Goal: Communication & Community: Ask a question

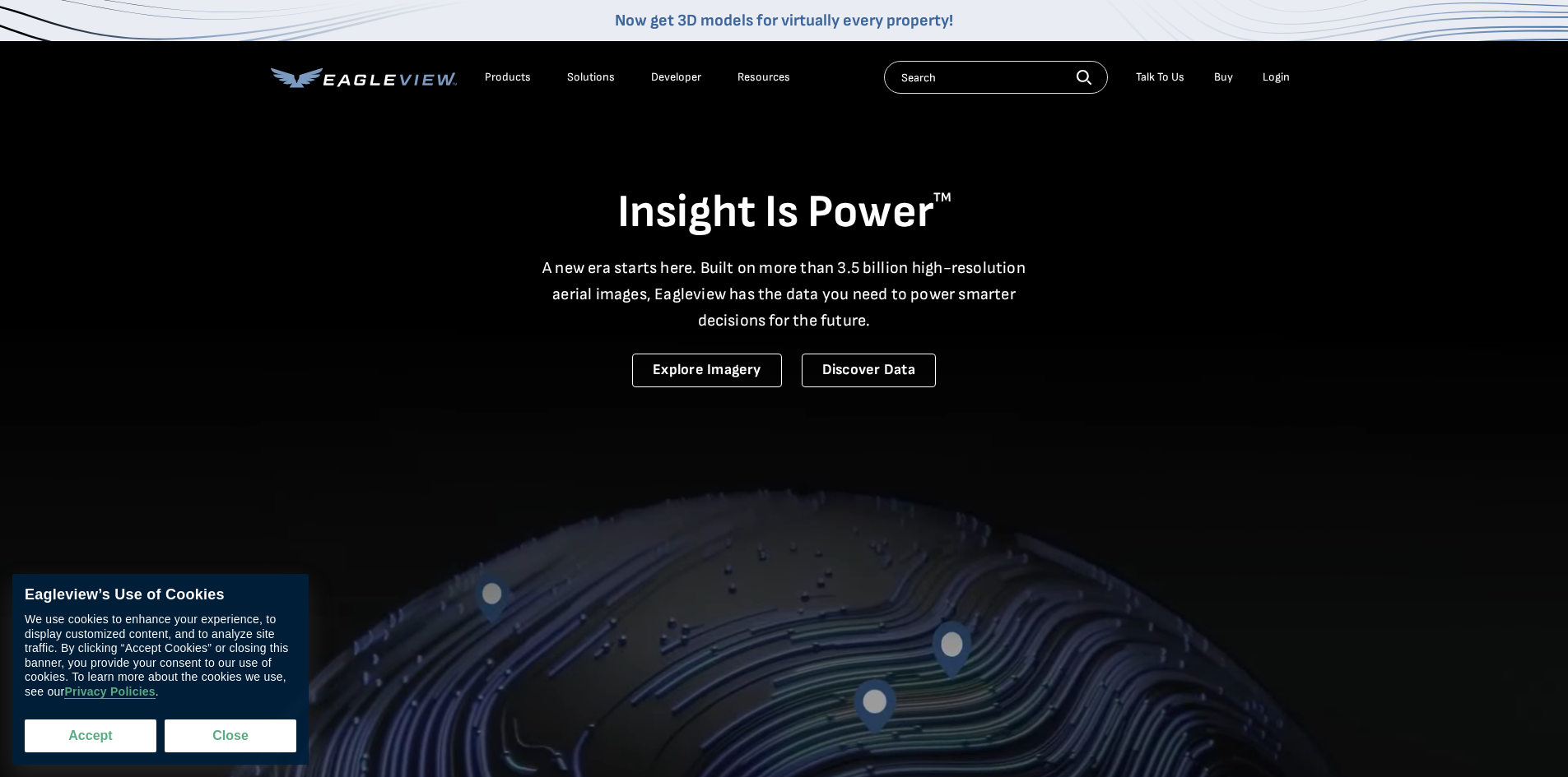
click at [112, 748] on button "Accept" at bounding box center [90, 736] width 132 height 33
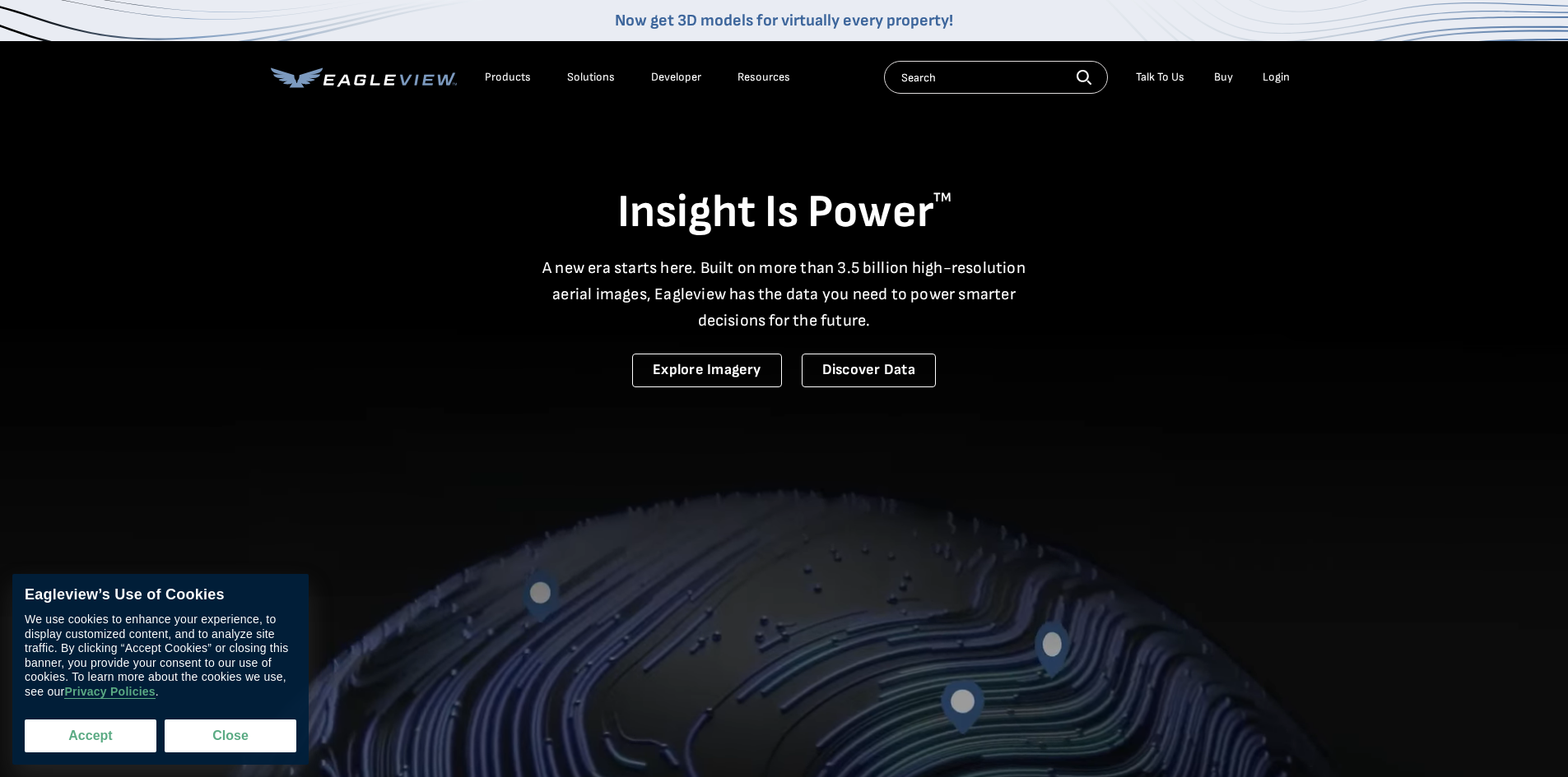
checkbox input "true"
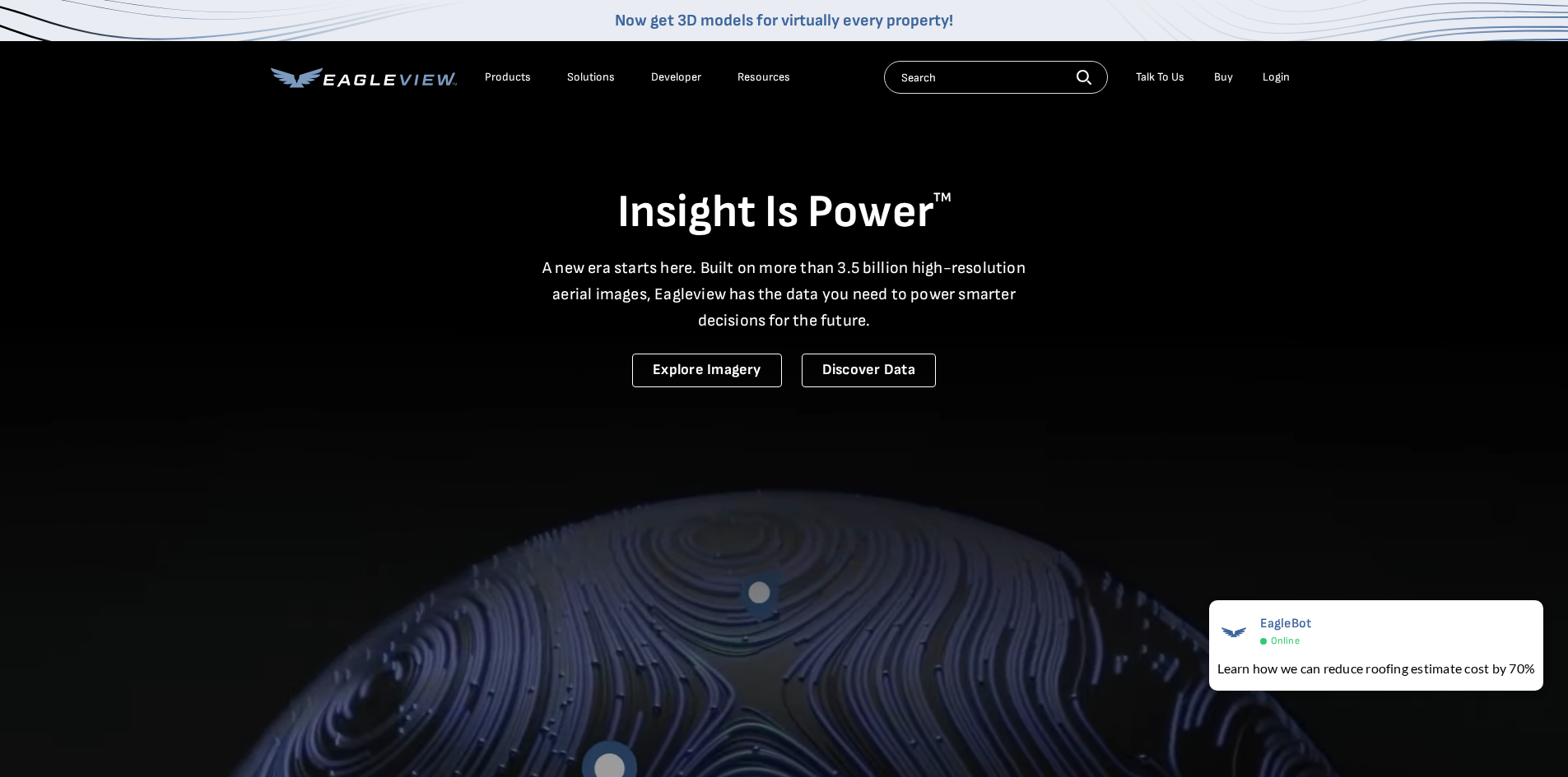
click at [1173, 80] on div "Talk To Us" at bounding box center [1160, 77] width 49 height 15
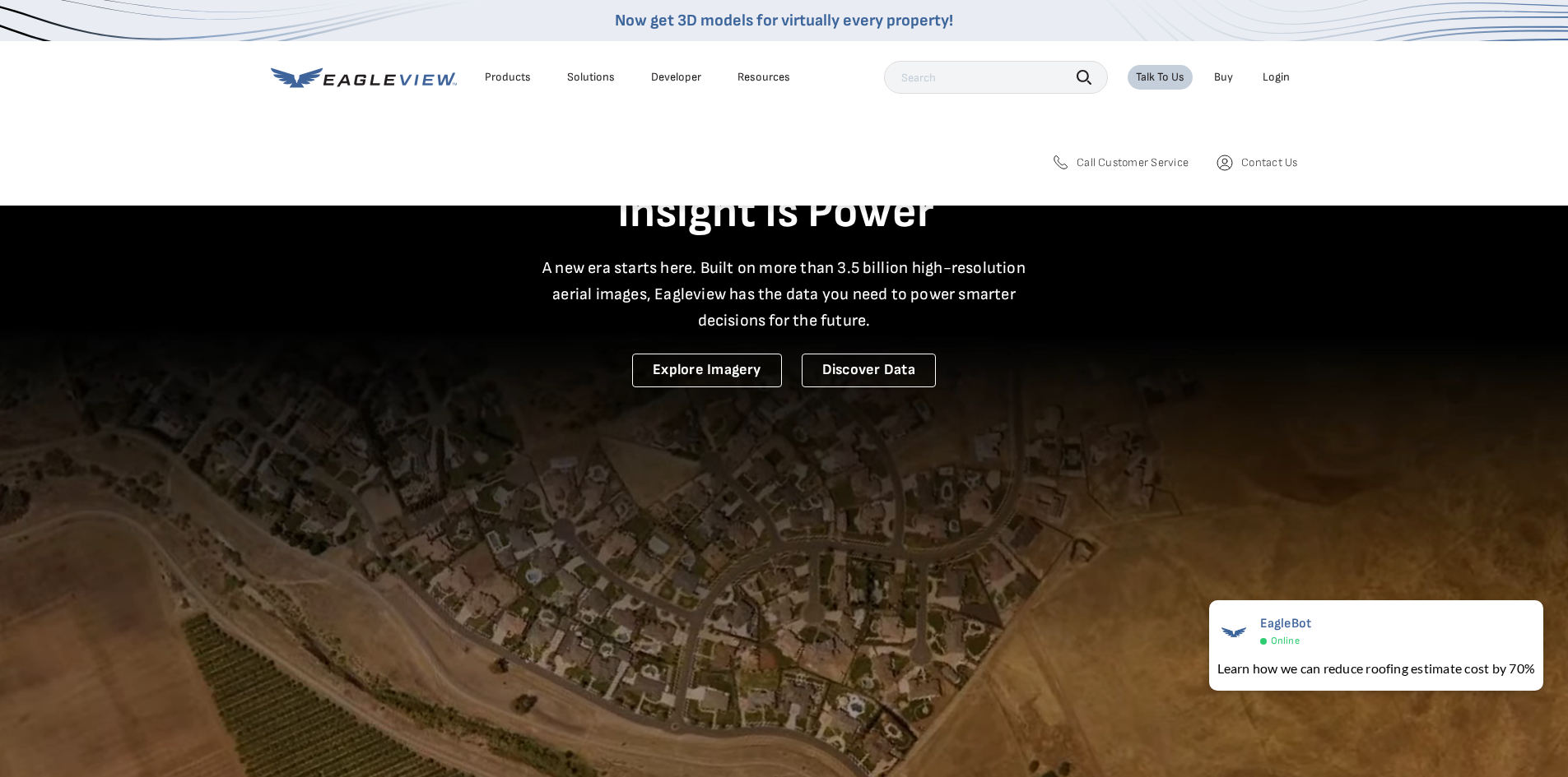
click at [1239, 159] on link "Contact Us" at bounding box center [1256, 163] width 83 height 20
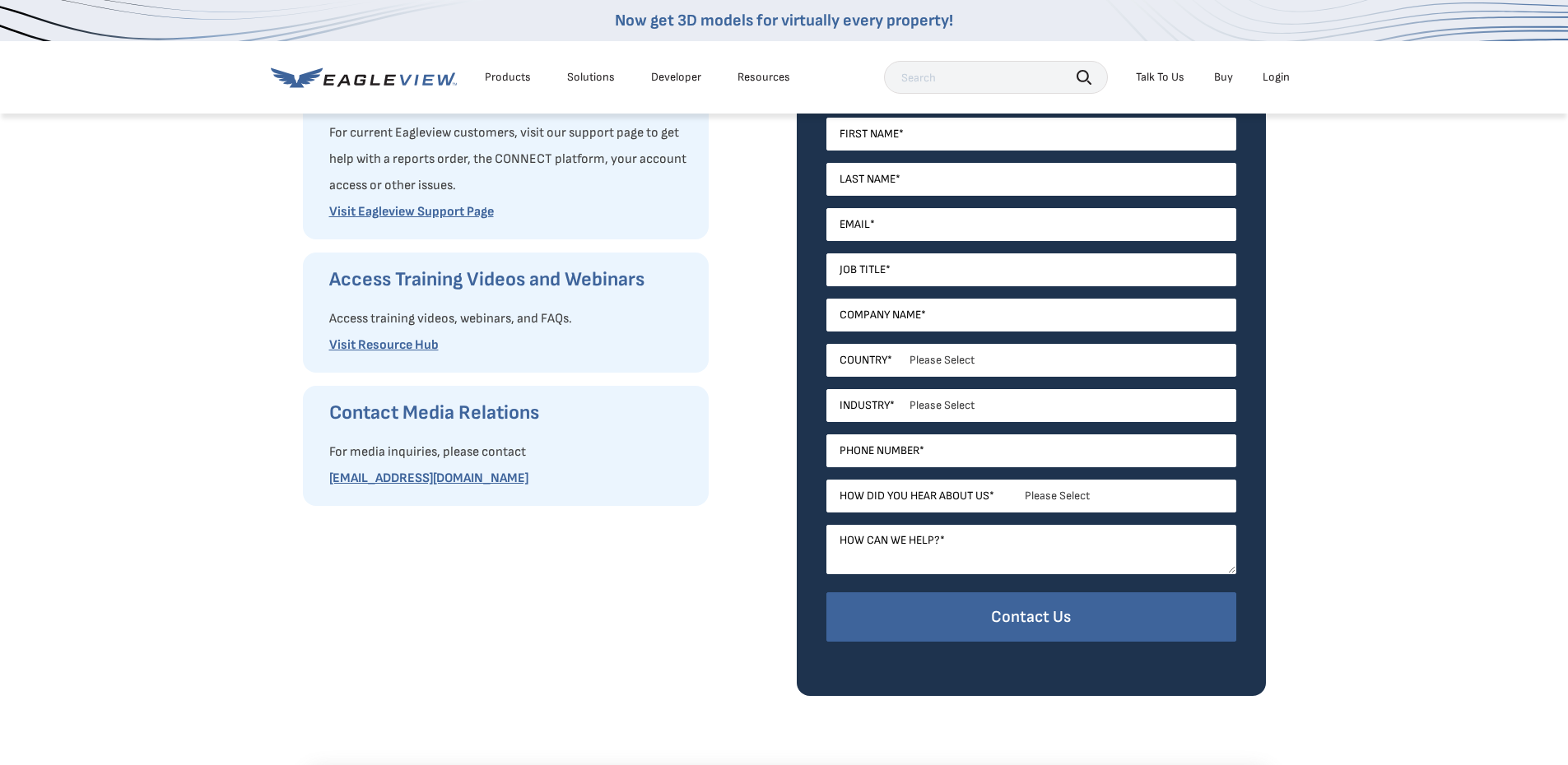
scroll to position [329, 0]
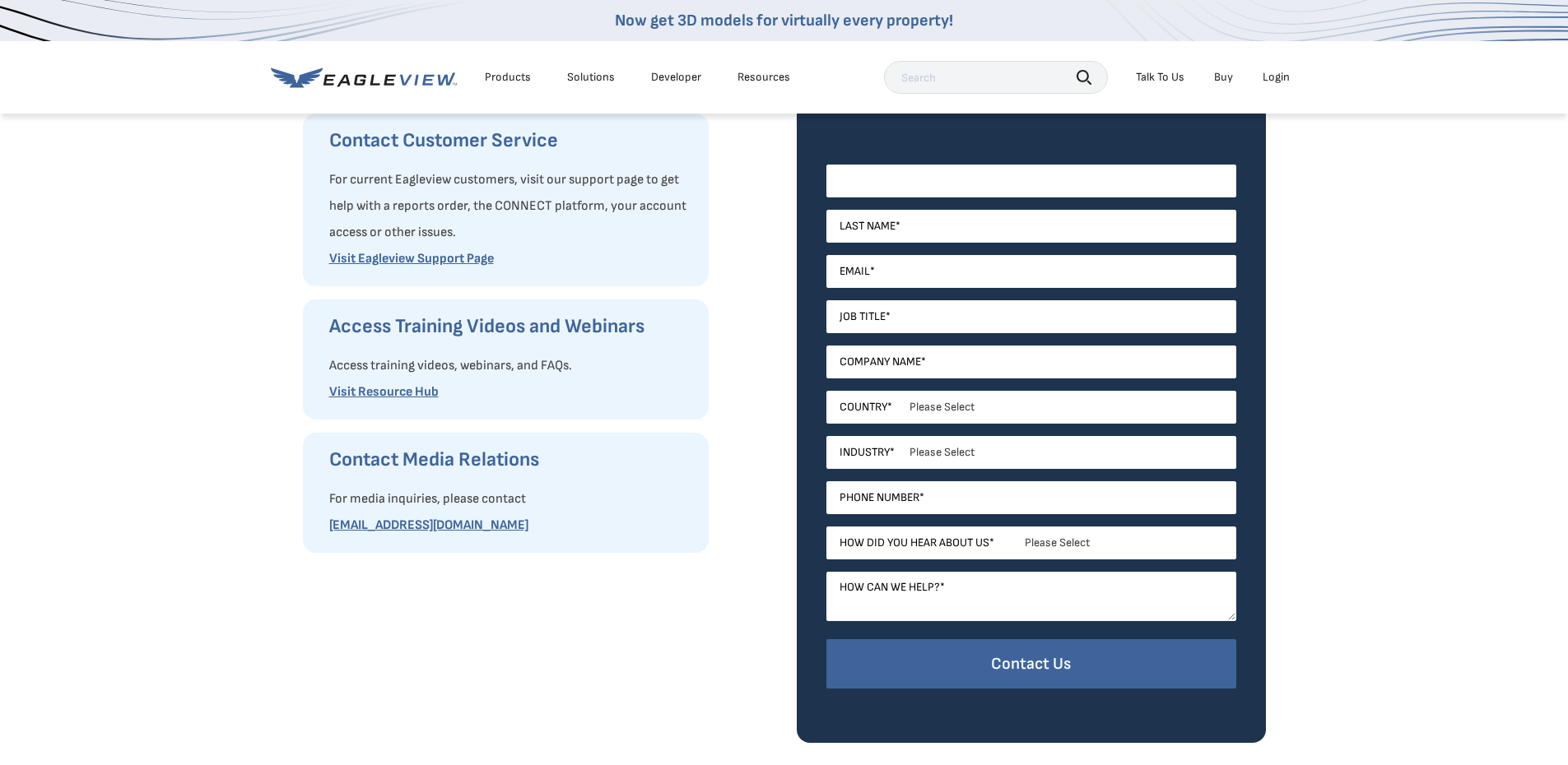
click at [942, 181] on input "First Name *" at bounding box center [1031, 180] width 410 height 33
type input "Yug"
click at [909, 228] on input "Last Name *" at bounding box center [1031, 226] width 410 height 33
type input "Patel"
click at [901, 271] on input "Email *" at bounding box center [1031, 271] width 410 height 33
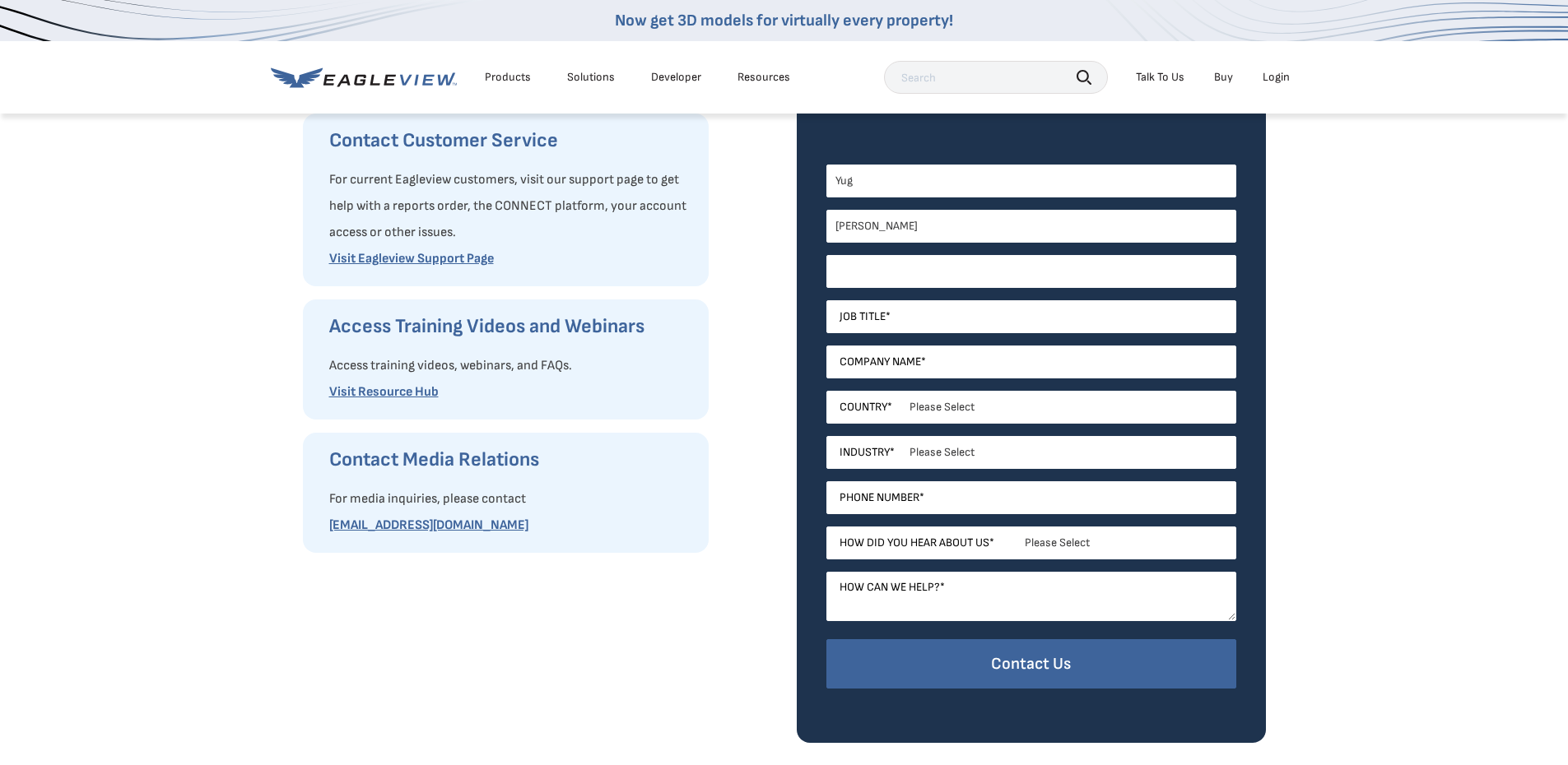
type input "yug@rlaccservices.com"
click at [945, 318] on input "Job Title *" at bounding box center [1031, 317] width 410 height 33
type input "CEO"
type input "RL Accounting Services Inc."
click at [963, 411] on select "Please Select United States Canada Australia India United Kingdom Other Aruba C…" at bounding box center [1031, 407] width 410 height 33
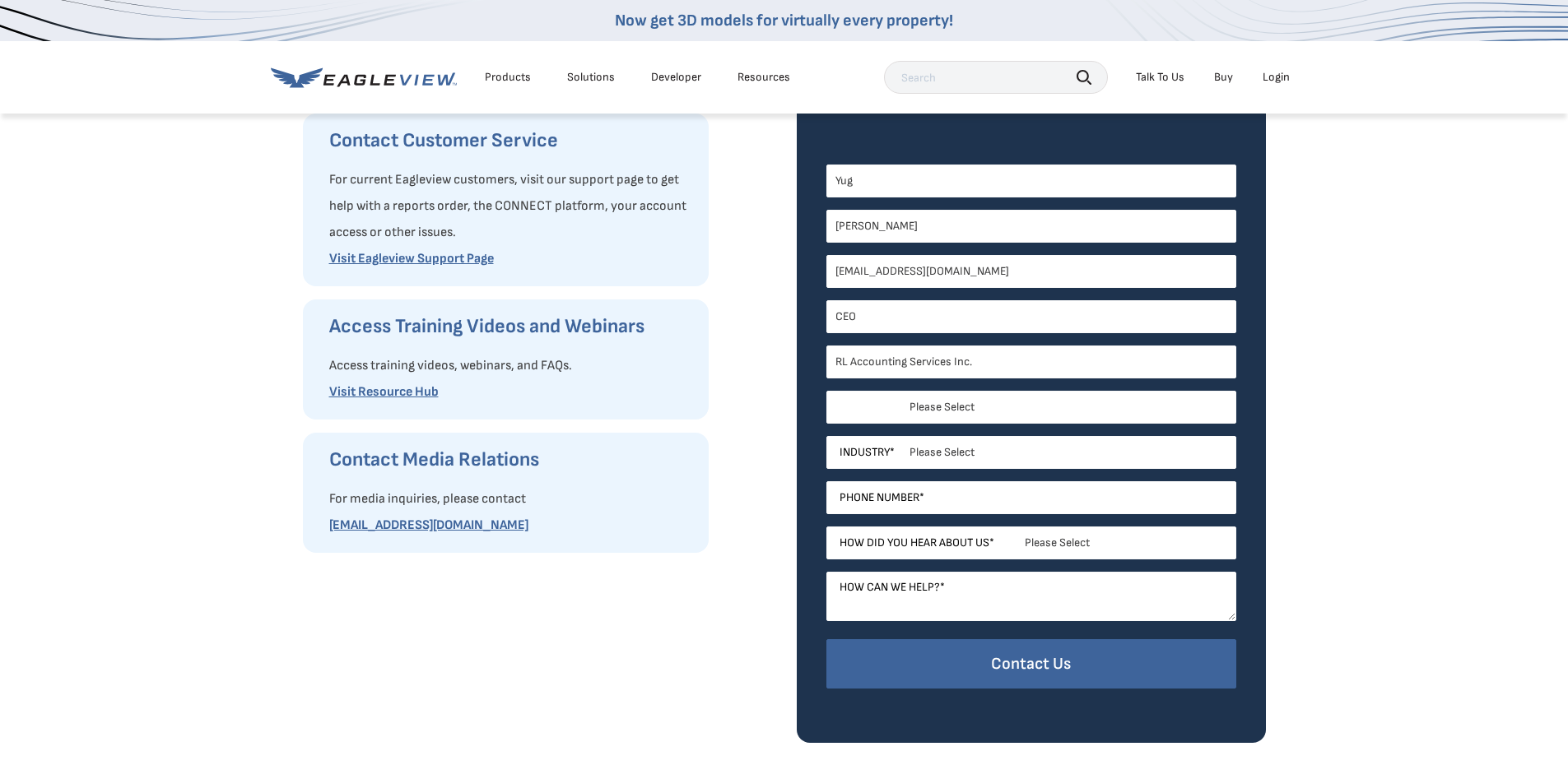
select select "[GEOGRAPHIC_DATA]"
click at [826, 391] on select "Please Select United States Canada Australia India United Kingdom Other Aruba C…" at bounding box center [1031, 407] width 410 height 33
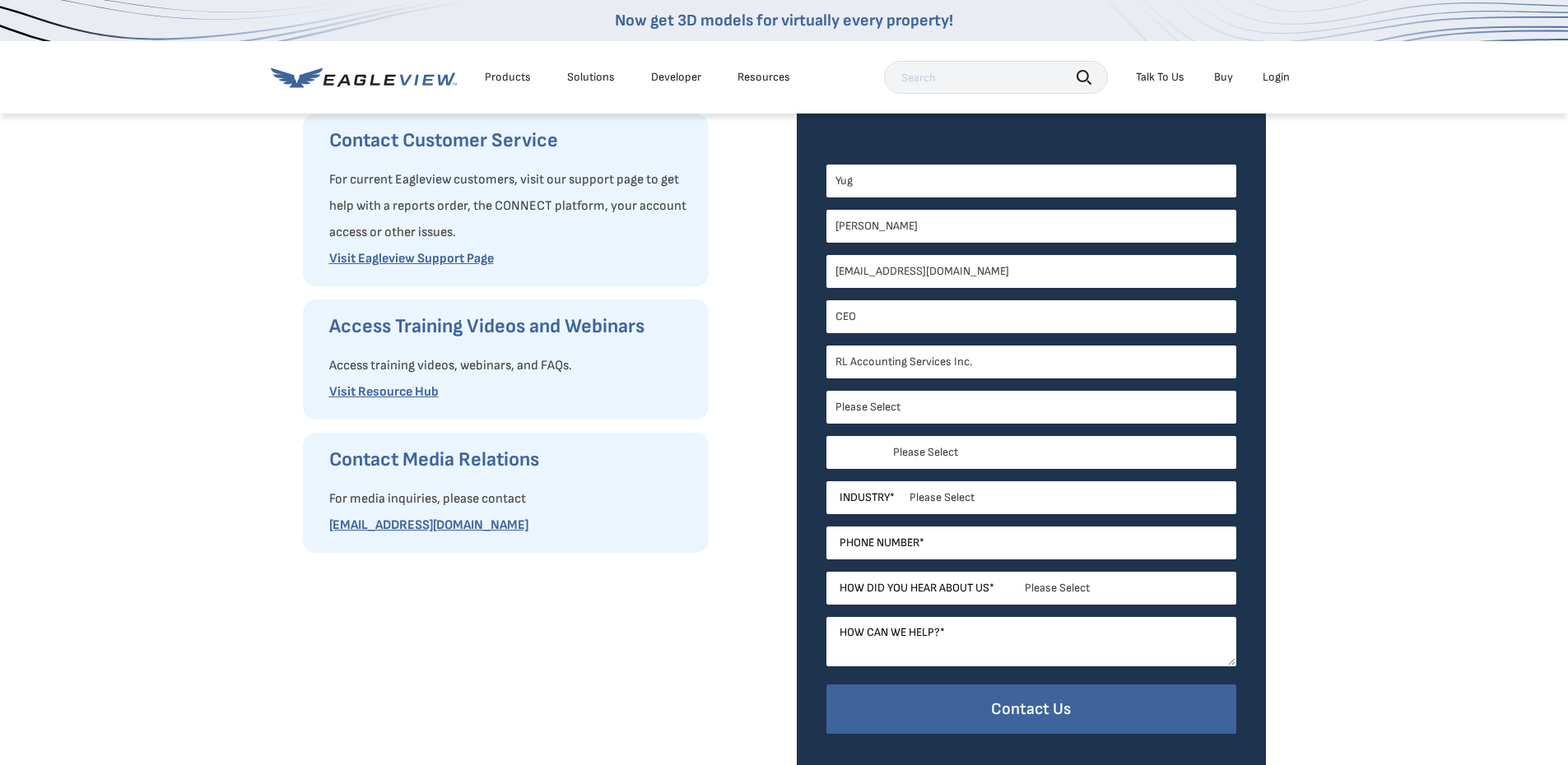
drag, startPoint x: 977, startPoint y: 423, endPoint x: 969, endPoint y: 454, distance: 32.0
click at [970, 454] on select "Please Select Alabama Alaska Alberta Arizona Arkansas British Columbia Californ…" at bounding box center [1031, 452] width 410 height 33
select select "Illinois"
click at [826, 436] on select "Please Select Alabama Alaska Alberta Arizona Arkansas British Columbia Californ…" at bounding box center [1031, 452] width 410 height 33
click at [950, 499] on select "Please Select Architects & Engineering Construction Electric/Gas Utilities Gove…" at bounding box center [1031, 497] width 410 height 33
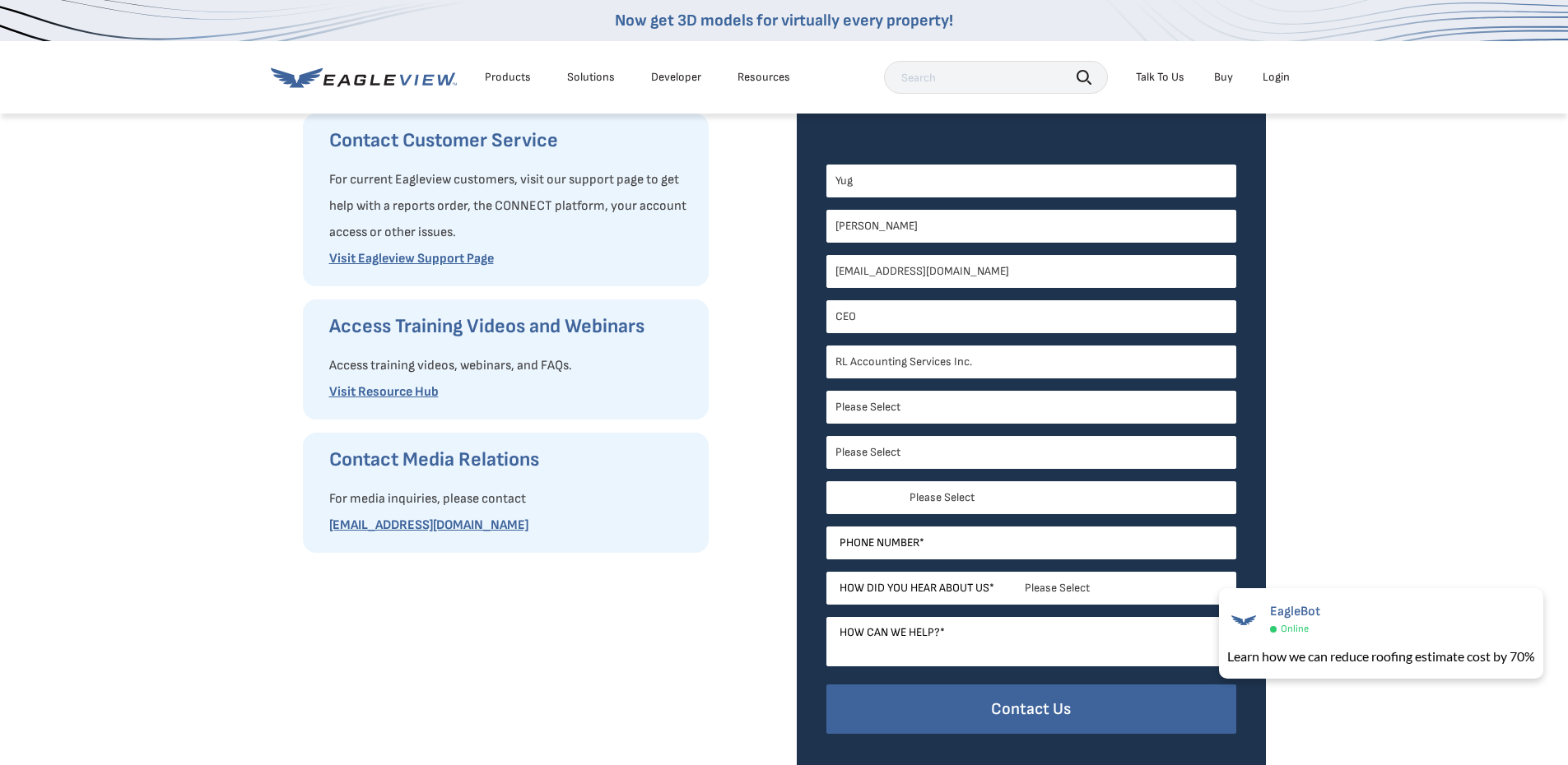
select select "Other"
click at [826, 481] on select "Please Select Architects & Engineering Construction Electric/Gas Utilities Gove…" at bounding box center [1031, 497] width 410 height 33
click at [961, 539] on input "Phone Number *" at bounding box center [1031, 542] width 410 height 33
type input "224-500-7668"
click at [1047, 593] on select "Please Select Search Engine Social Media Word of Mouth Podcast Online Advertise…" at bounding box center [1031, 588] width 410 height 33
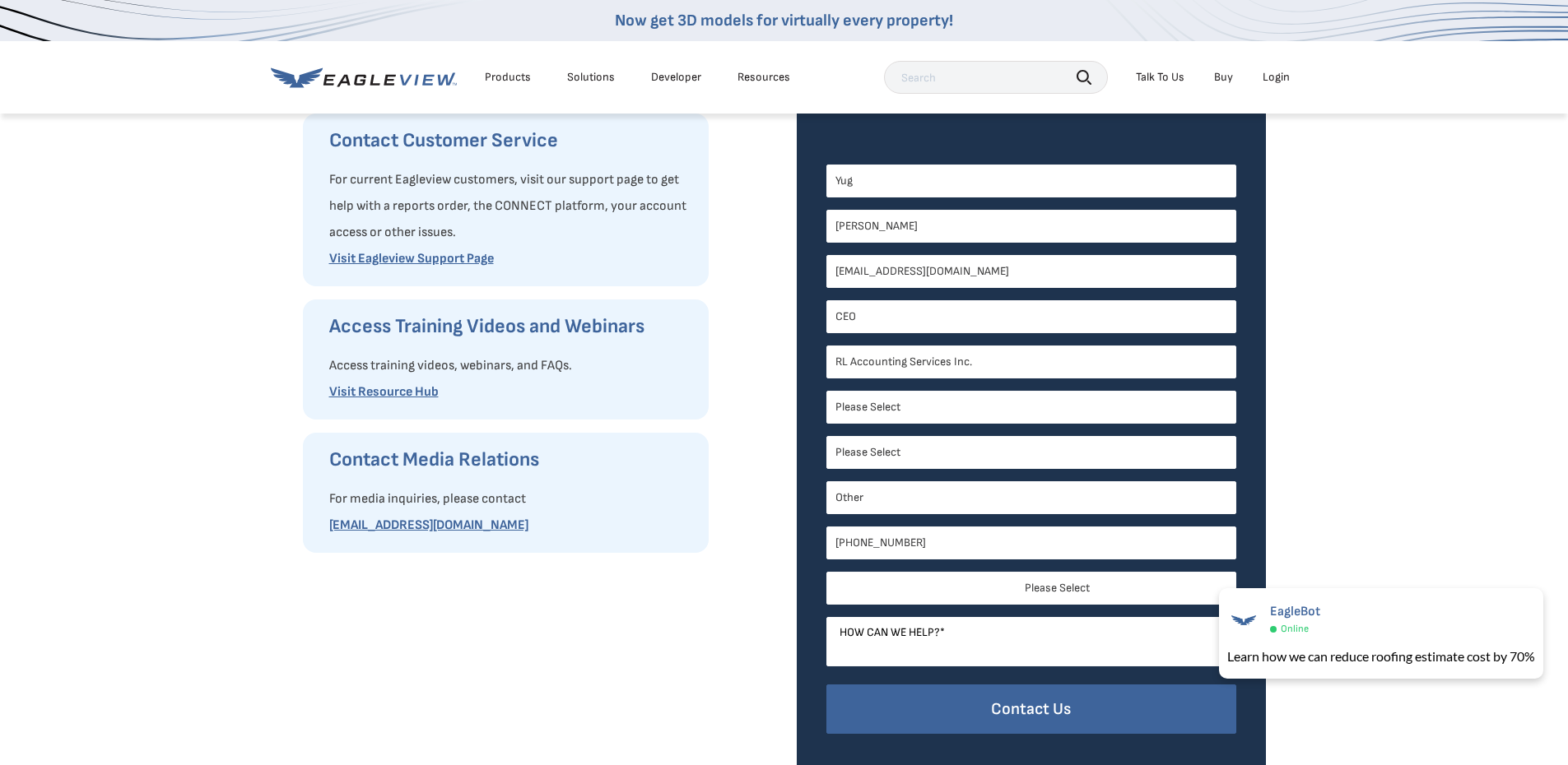
select select "Search Engine"
click at [826, 572] on select "Please Select Search Engine Social Media Word of Mouth Podcast Online Advertise…" at bounding box center [1031, 588] width 410 height 33
click at [956, 632] on textarea "How can we help? *" at bounding box center [1031, 642] width 410 height 50
drag, startPoint x: 160, startPoint y: 250, endPoint x: 274, endPoint y: 135, distance: 161.9
click at [162, 248] on div "How Can We Help You? Request Product Information Fill out our request form to a…" at bounding box center [784, 286] width 1568 height 1006
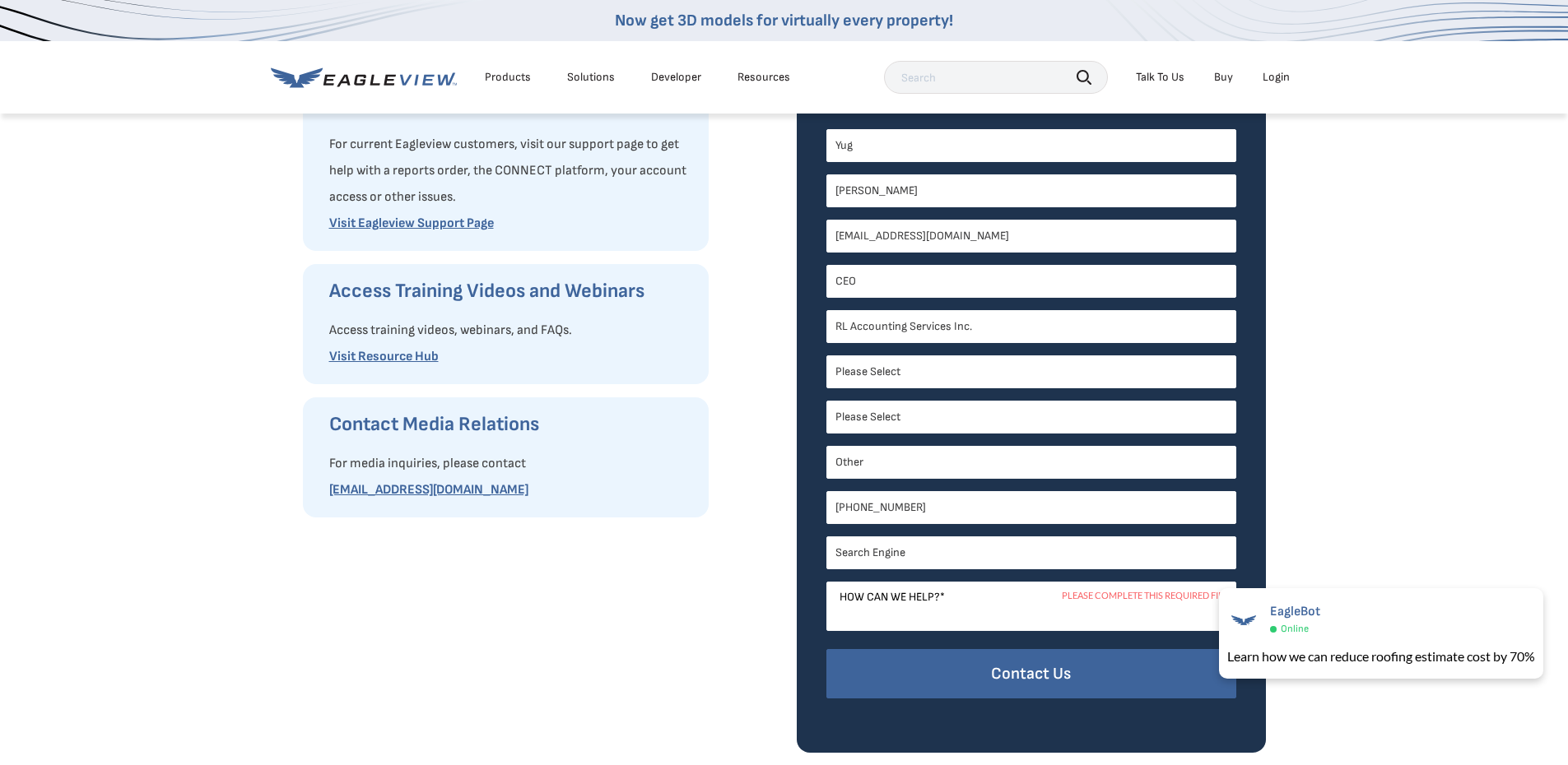
scroll to position [412, 0]
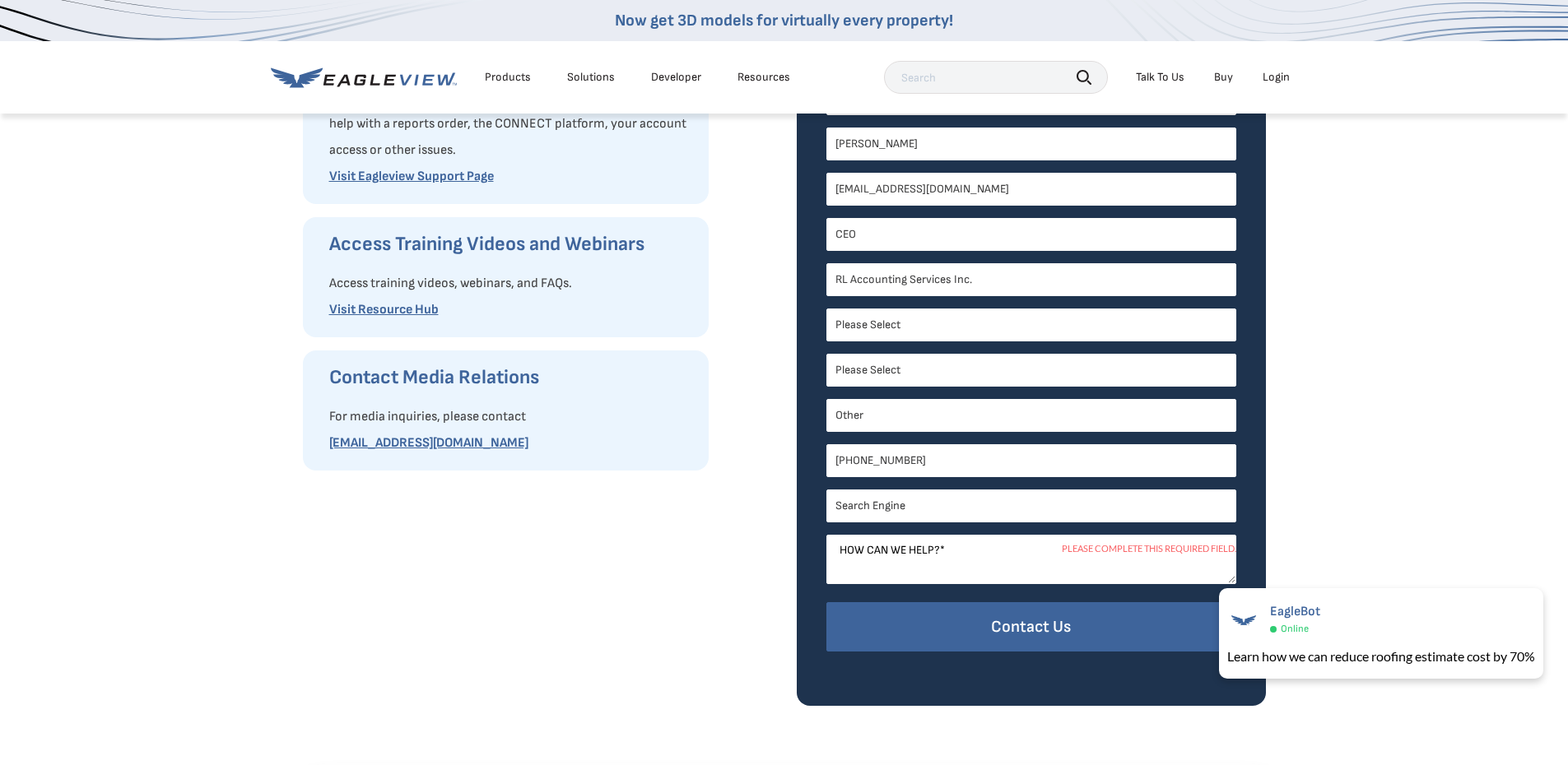
click at [722, 539] on div "Request Product Information Fill out our request form to ask for product inform…" at bounding box center [537, 302] width 469 height 808
click at [884, 552] on textarea "How can we help? *" at bounding box center [1031, 559] width 410 height 50
paste textarea "I run RL Accounting Services Inc., and we specialize in cost and job accounting…"
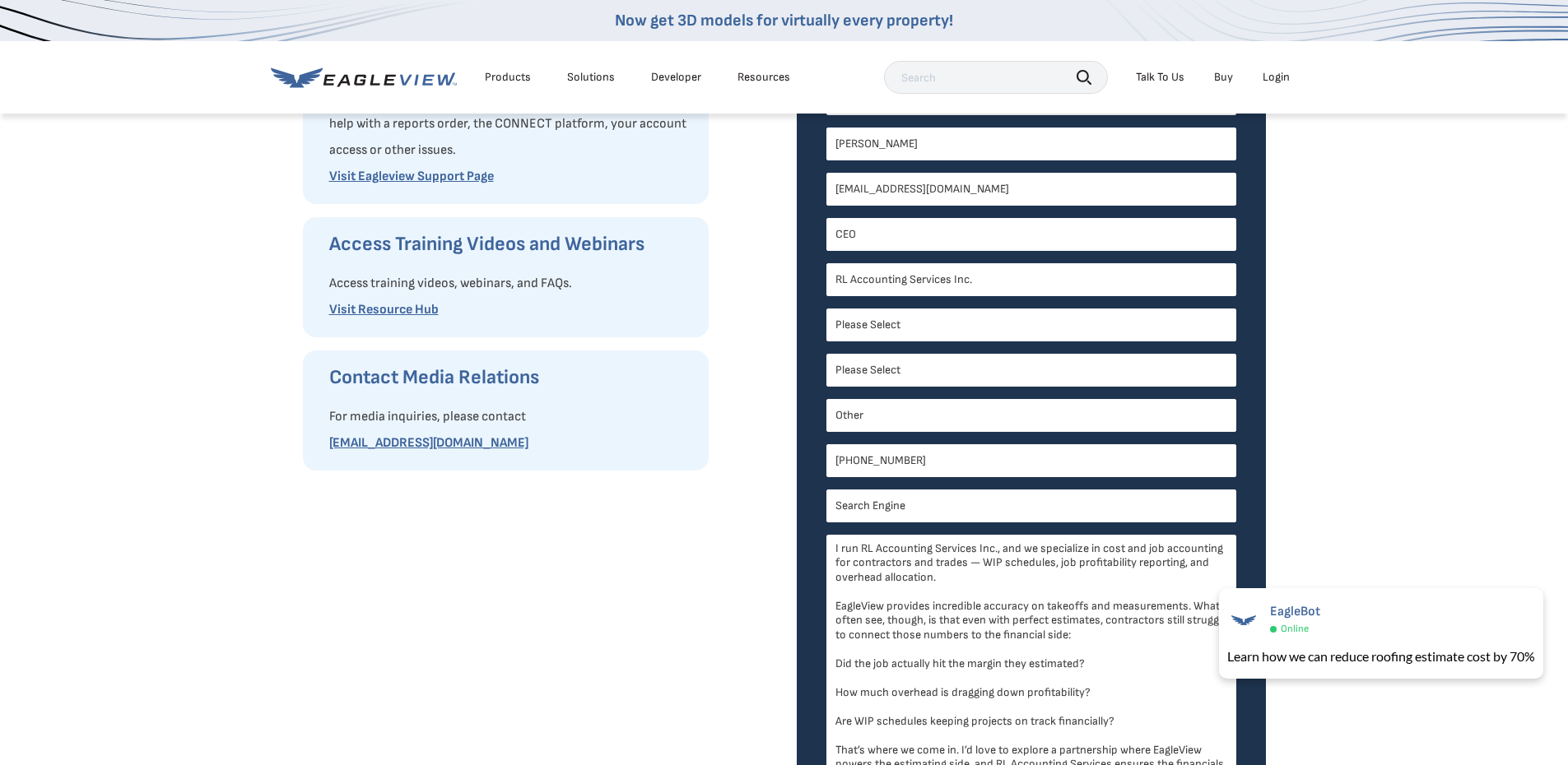
drag, startPoint x: 1231, startPoint y: 576, endPoint x: 1245, endPoint y: 817, distance: 241.4
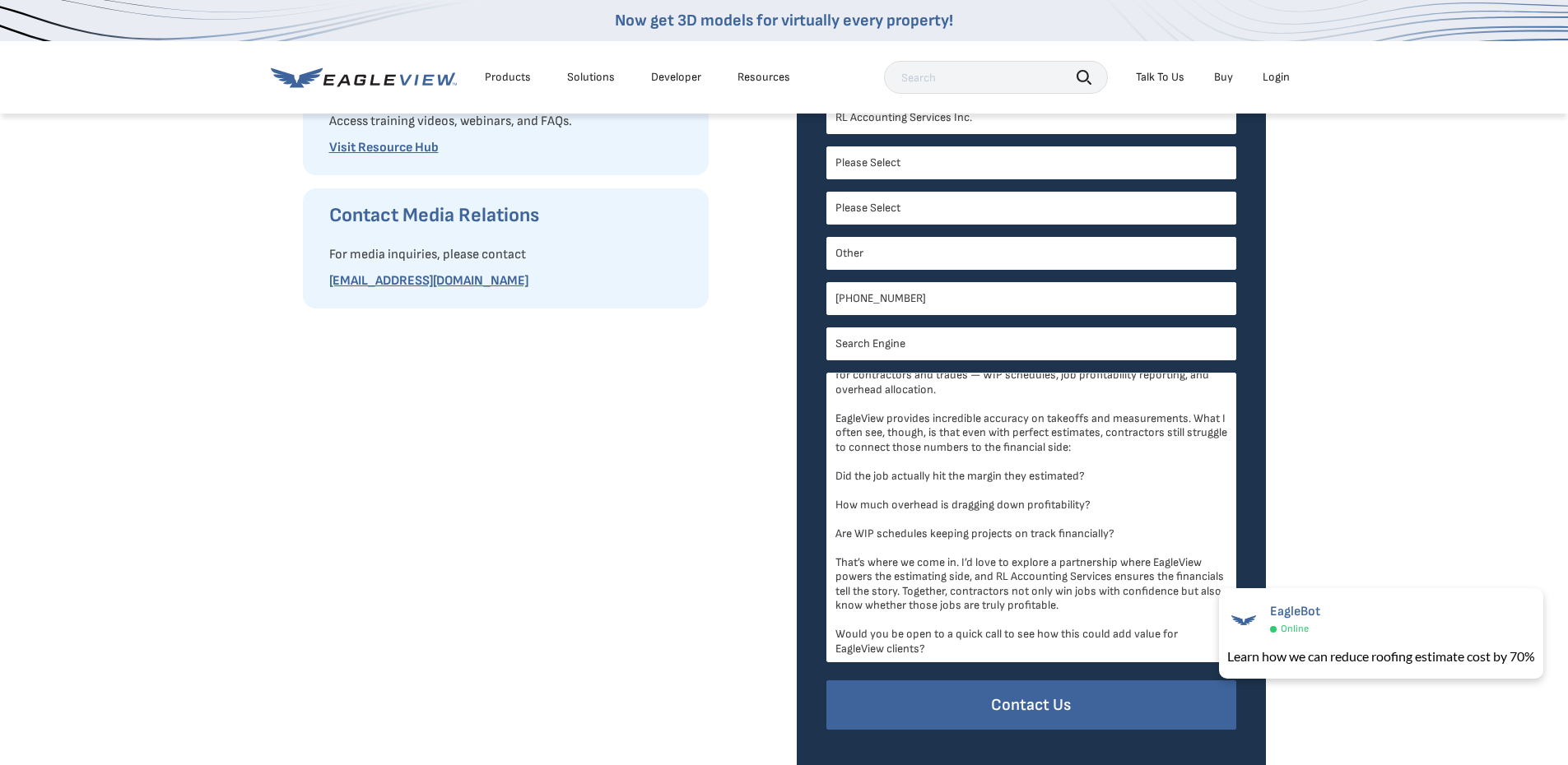
scroll to position [576, 0]
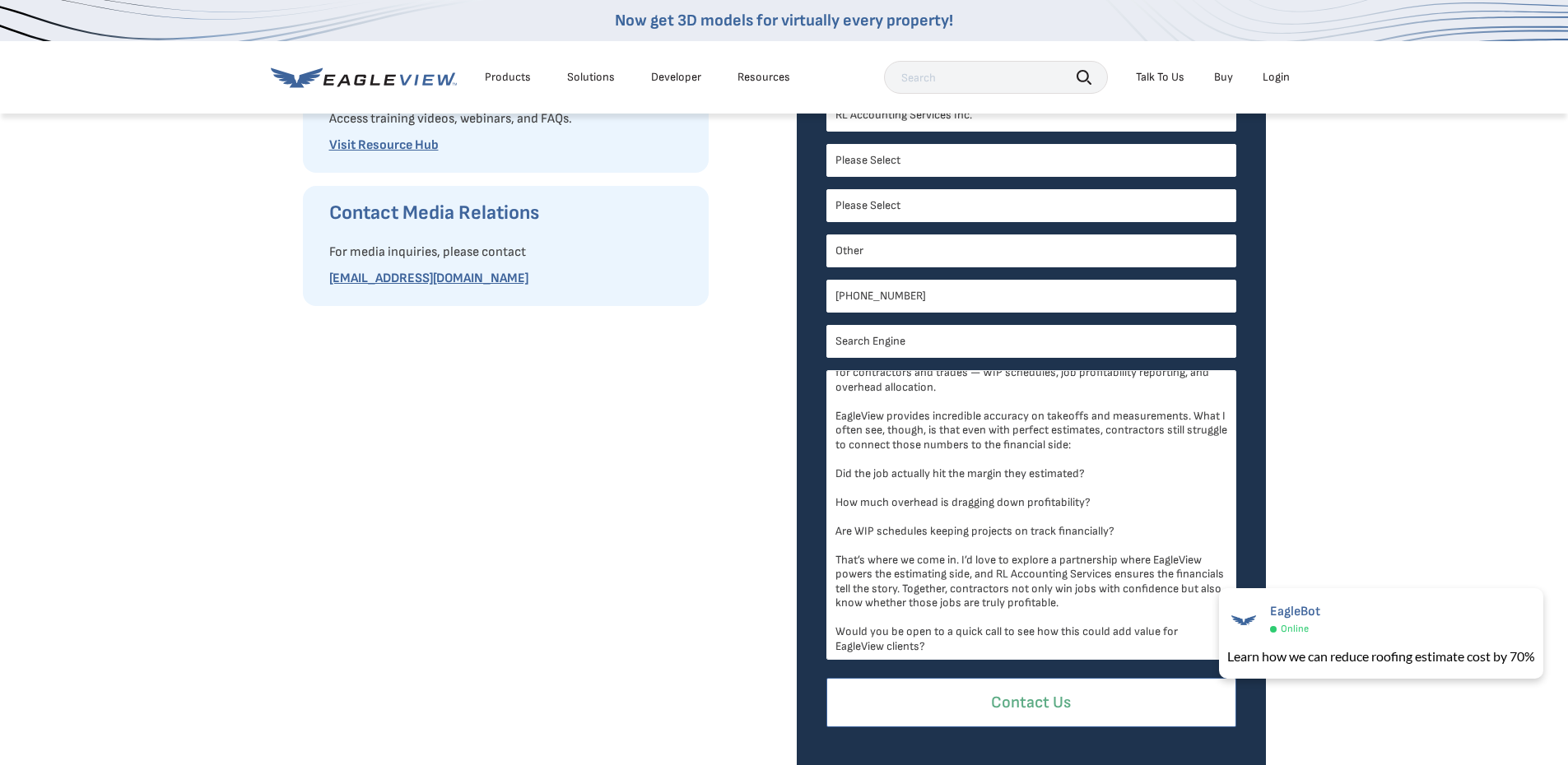
type textarea "I run RL Accounting Services Inc., and we specialize in cost and job accounting…"
click at [1088, 694] on input "Contact Us" at bounding box center [1031, 703] width 410 height 50
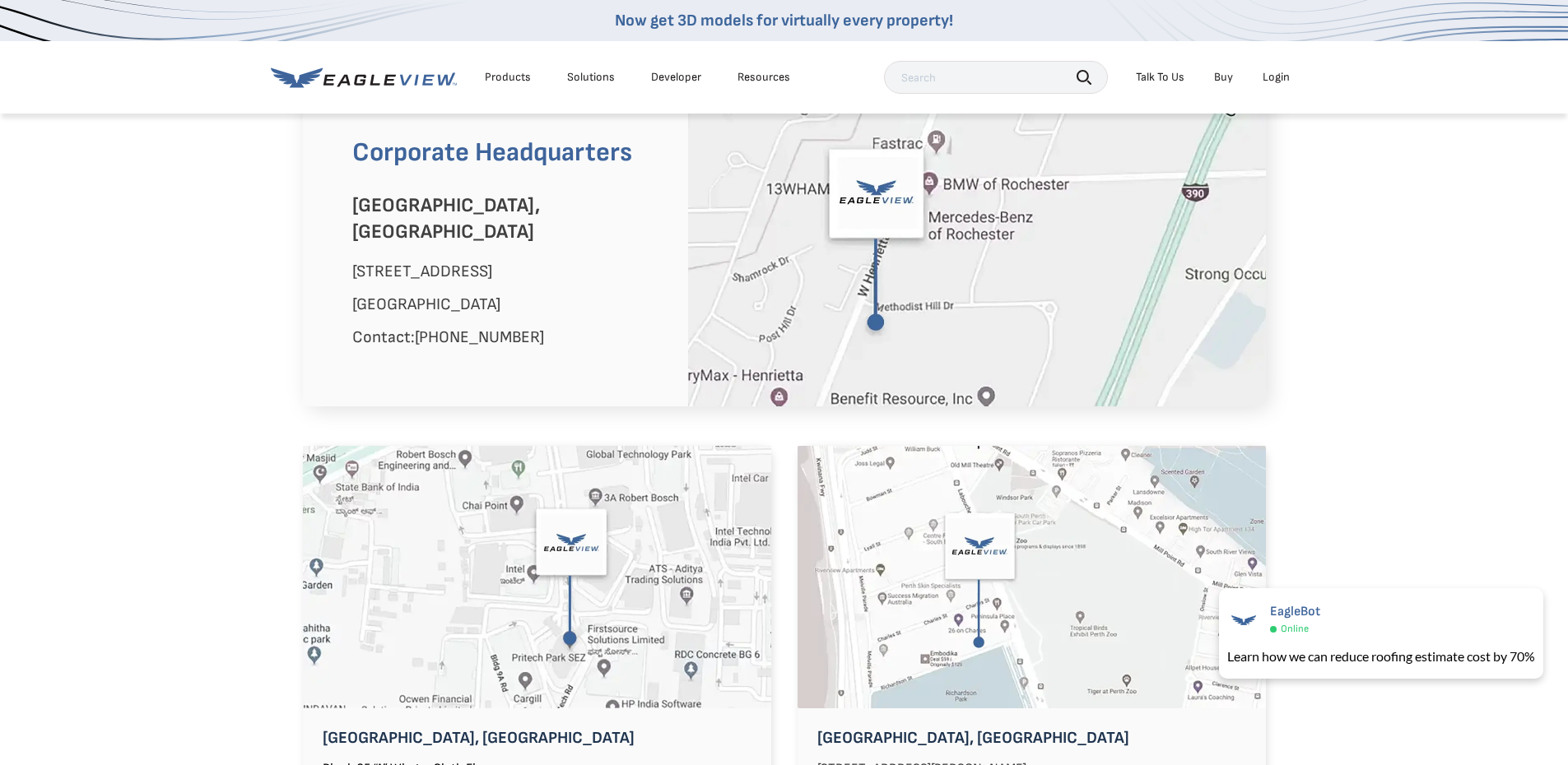
scroll to position [823, 0]
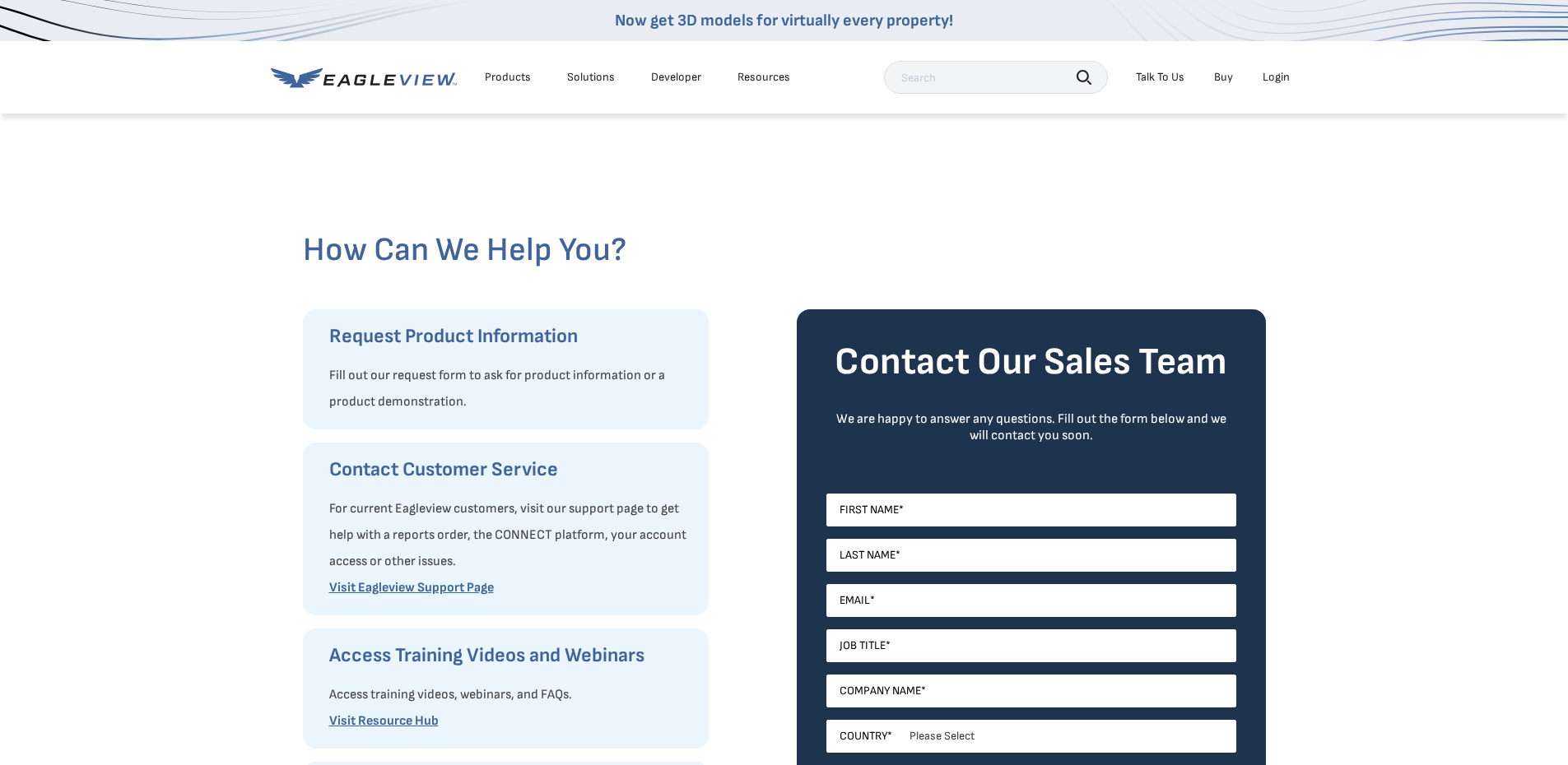
click at [499, 79] on div "Products" at bounding box center [508, 77] width 46 height 15
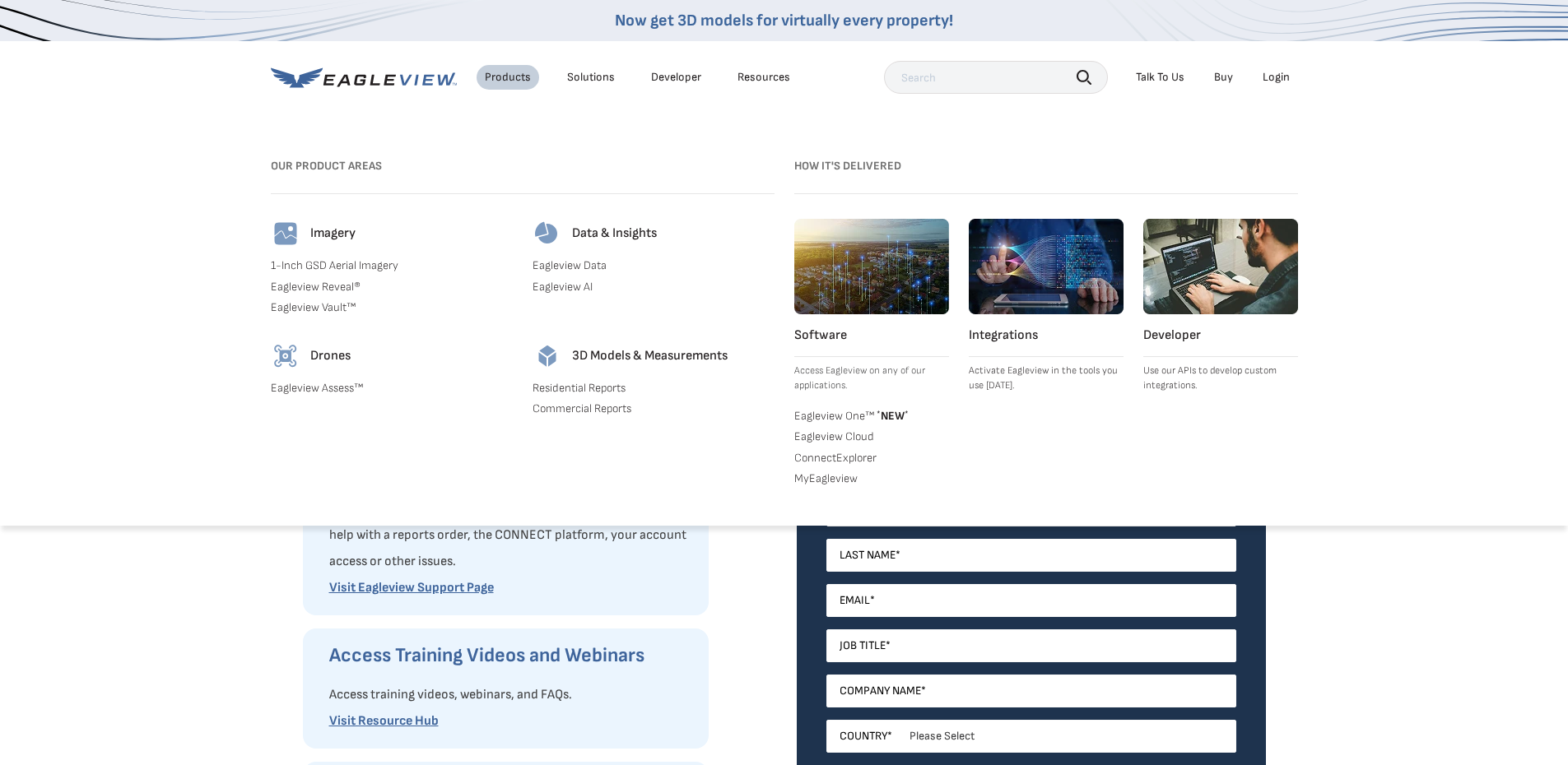
click at [603, 78] on div "Solutions" at bounding box center [590, 77] width 48 height 15
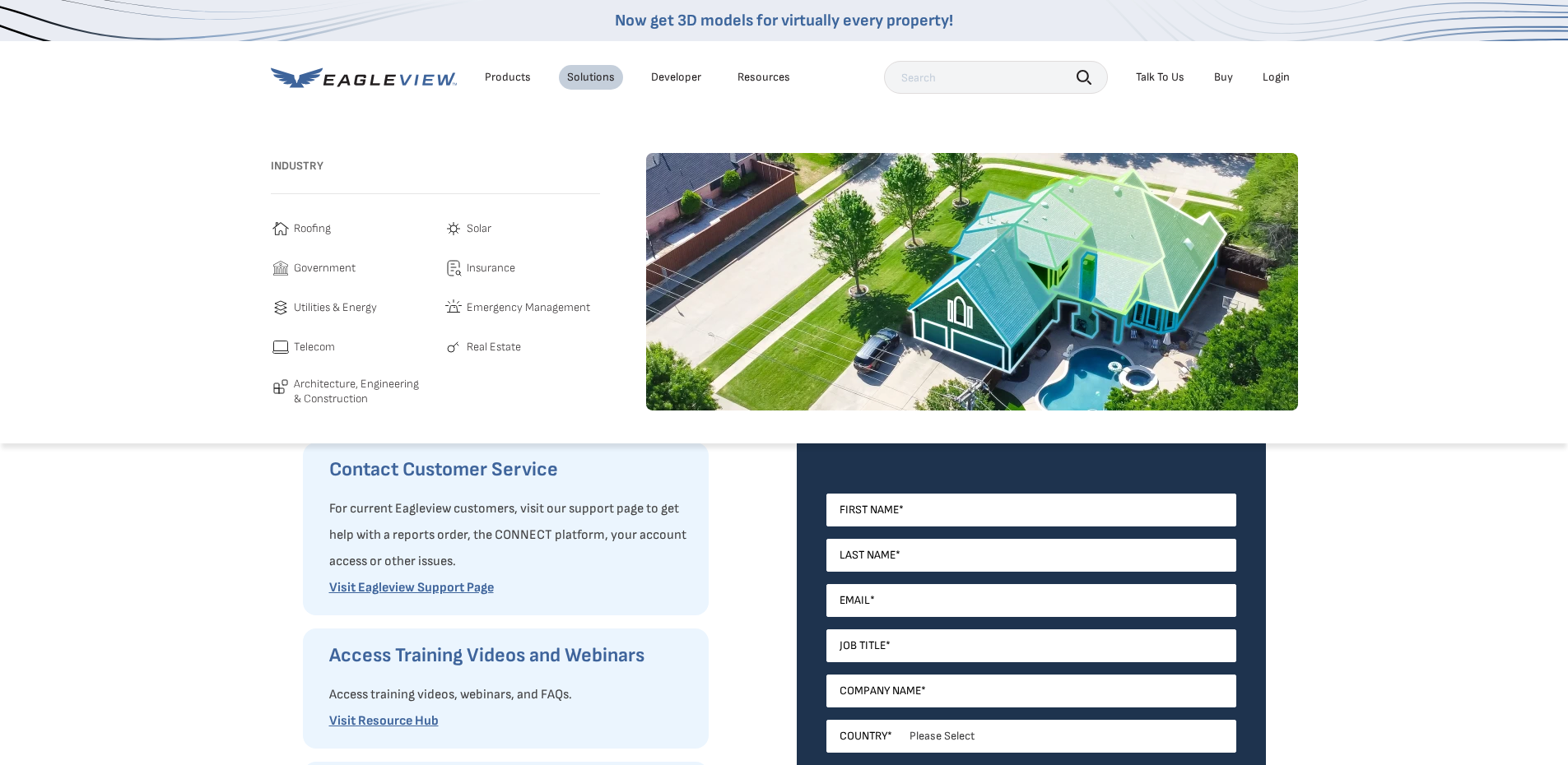
click at [350, 399] on span "Architecture, Engineering & Construction" at bounding box center [361, 391] width 133 height 29
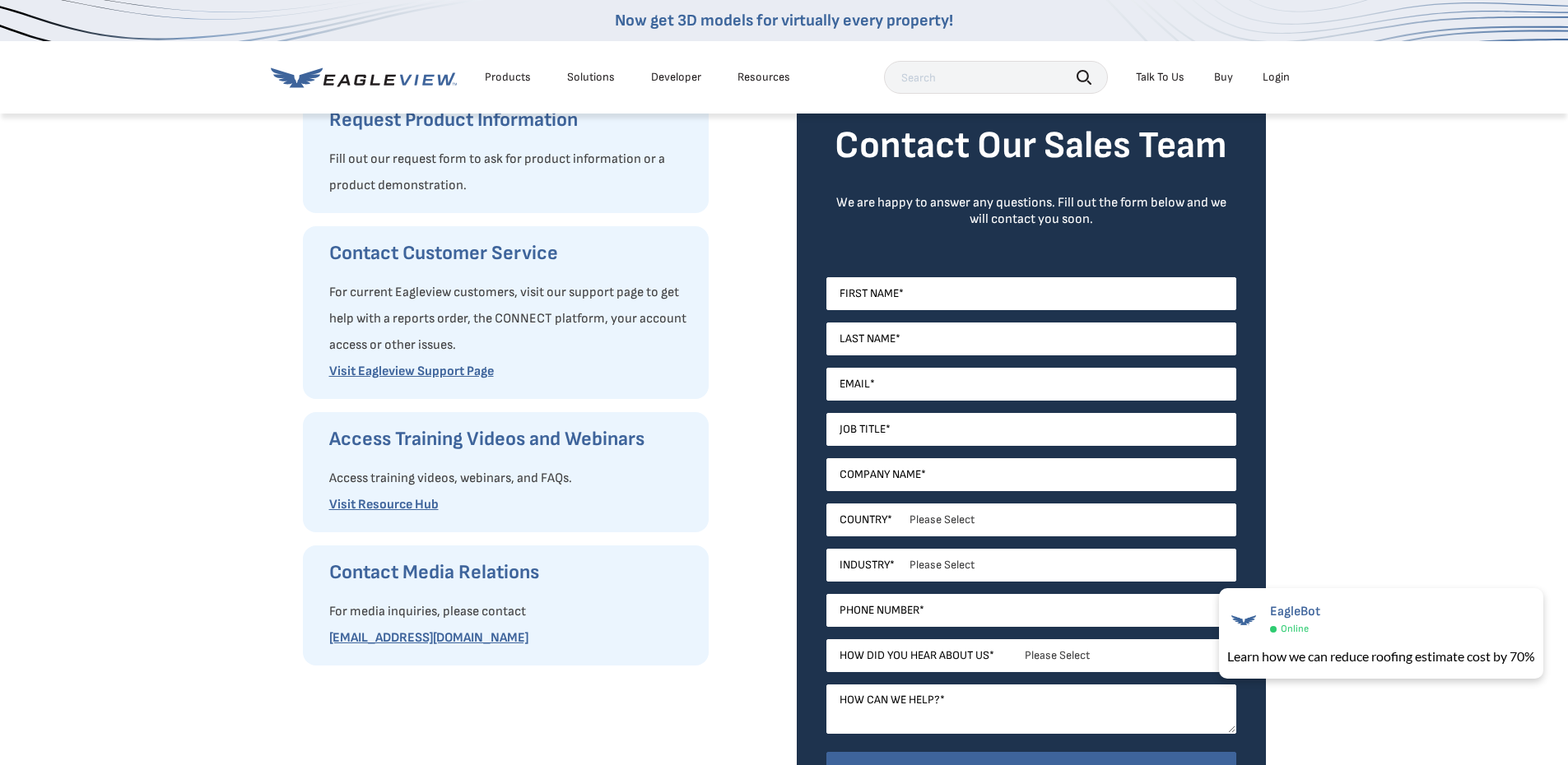
scroll to position [412, 0]
